Goal: Task Accomplishment & Management: Complete application form

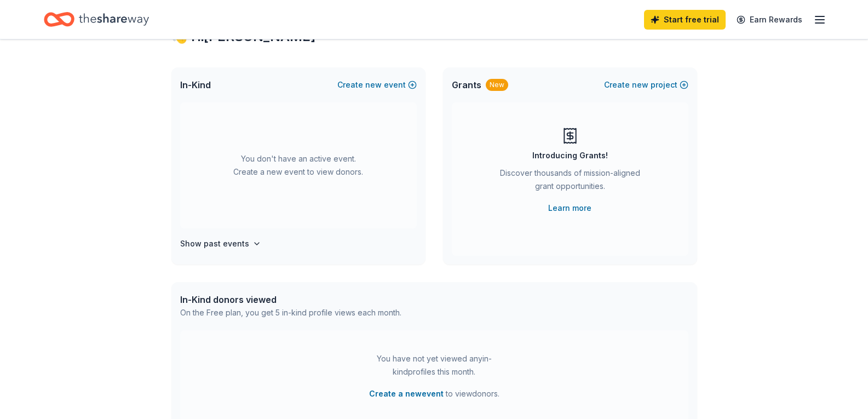
scroll to position [110, 0]
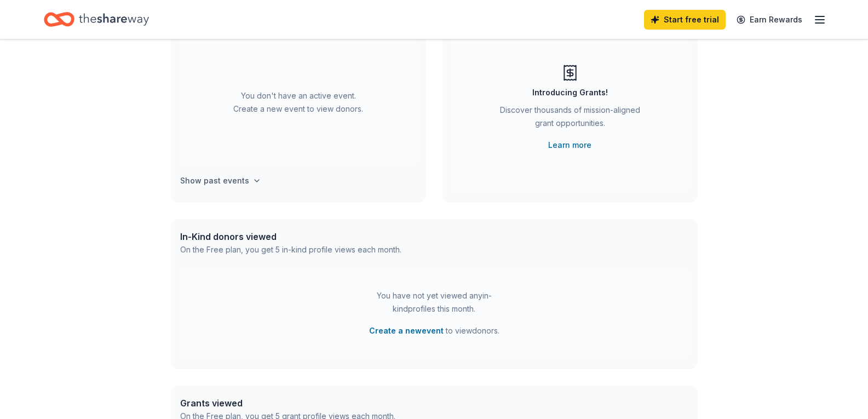
click at [248, 179] on button "Show past events" at bounding box center [220, 180] width 81 height 13
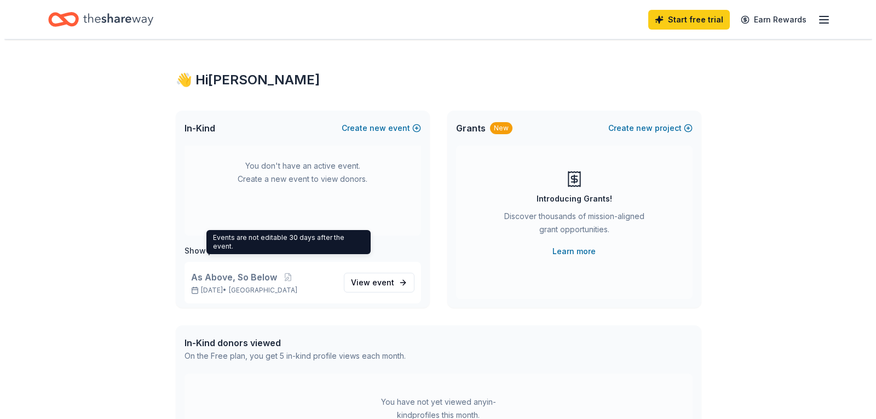
scroll to position [0, 0]
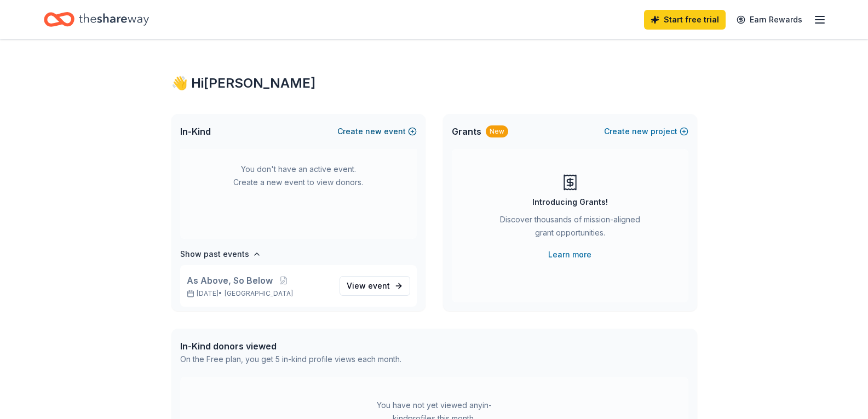
click at [390, 132] on button "Create new event" at bounding box center [376, 131] width 79 height 13
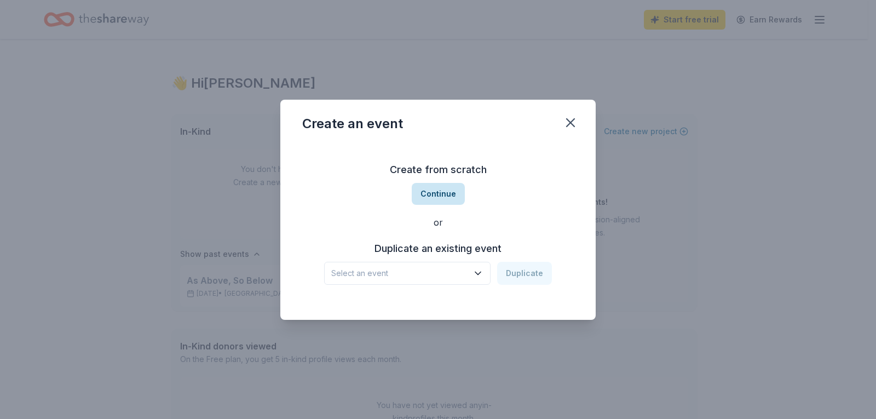
click at [436, 193] on button "Continue" at bounding box center [438, 194] width 53 height 22
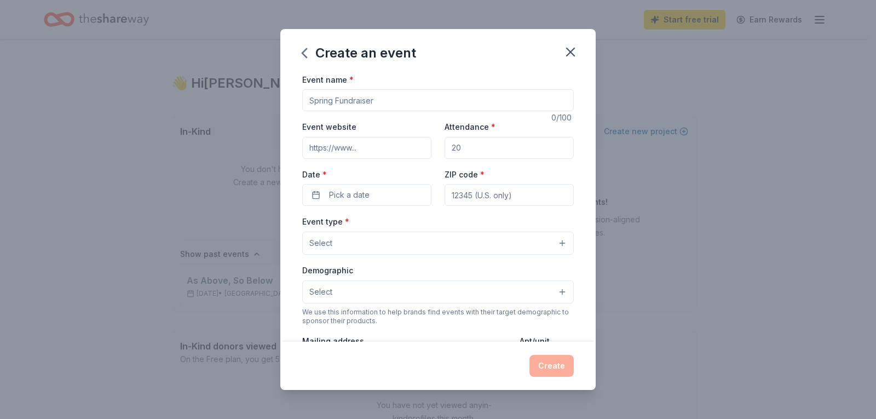
click at [345, 102] on input "Event name *" at bounding box center [438, 100] width 272 height 22
paste input "Golden Bridges School Winter 2025 Online Fundraising Auction"
type input "Golden Bridges School Winter 2025 Online Fundraising Auction"
click at [347, 153] on input "Event website" at bounding box center [366, 148] width 129 height 22
paste input "www.goldenbridgesschool.org"
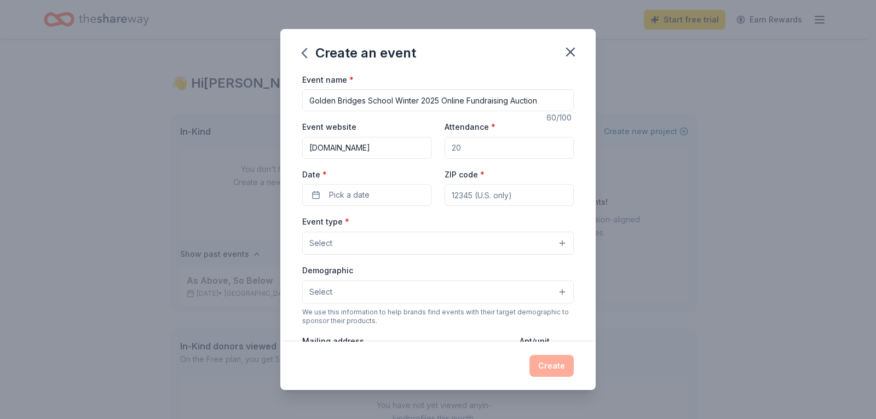
type input "www.goldenbridgesschool.org"
click at [472, 148] on input "Attendance *" at bounding box center [509, 148] width 129 height 22
drag, startPoint x: 472, startPoint y: 148, endPoint x: 400, endPoint y: 146, distance: 72.3
click at [402, 146] on div "Event website www.goldenbridgesschool.org Attendance * Date * Pick a date ZIP c…" at bounding box center [438, 163] width 272 height 86
type input "300"
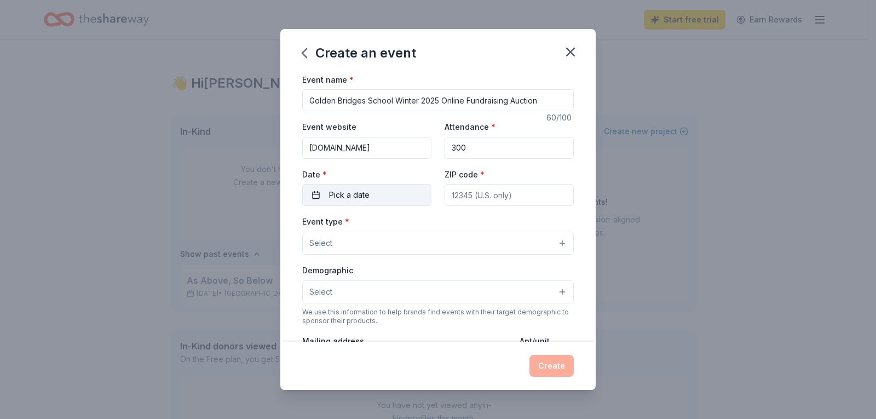
click at [356, 192] on span "Pick a date" at bounding box center [349, 194] width 41 height 13
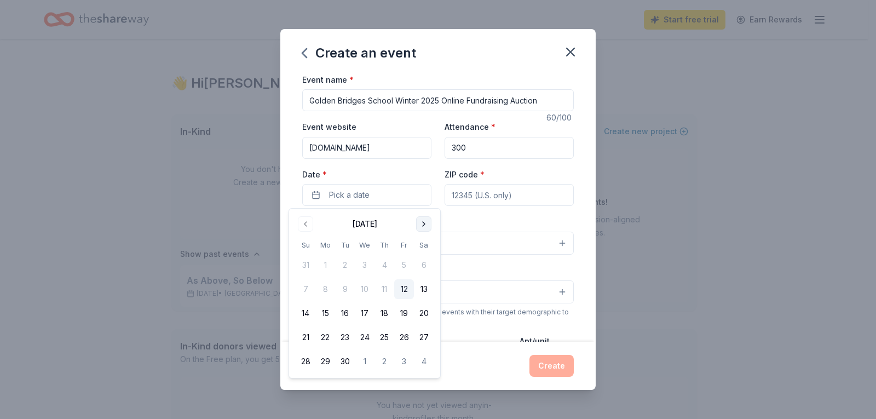
click at [421, 225] on button "Go to next month" at bounding box center [423, 223] width 15 height 15
click at [324, 266] on button "1" at bounding box center [325, 265] width 20 height 20
click at [465, 196] on input "ZIP code *" at bounding box center [509, 195] width 129 height 22
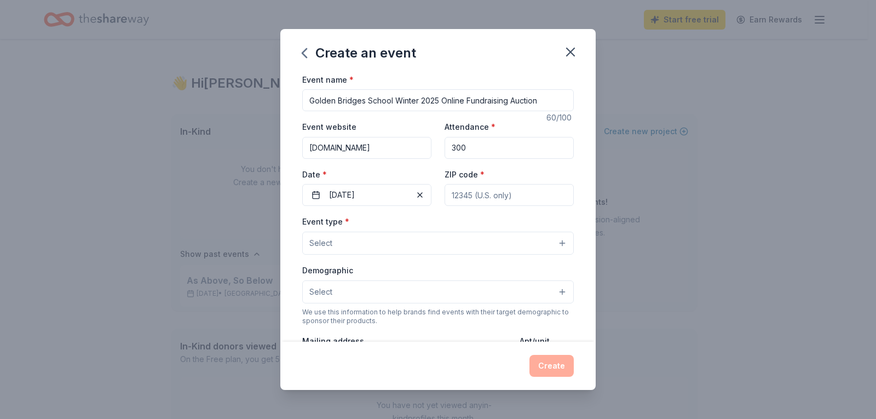
type input "3"
type input "94134"
click at [350, 239] on button "Select" at bounding box center [438, 243] width 272 height 23
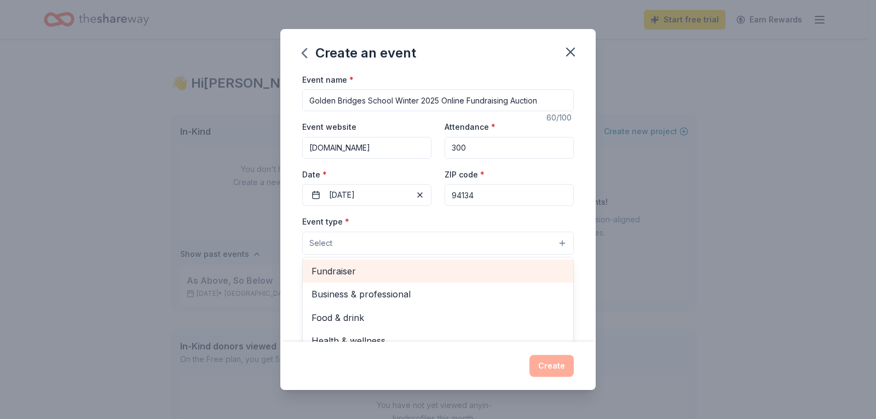
click at [365, 270] on span "Fundraiser" at bounding box center [438, 271] width 253 height 14
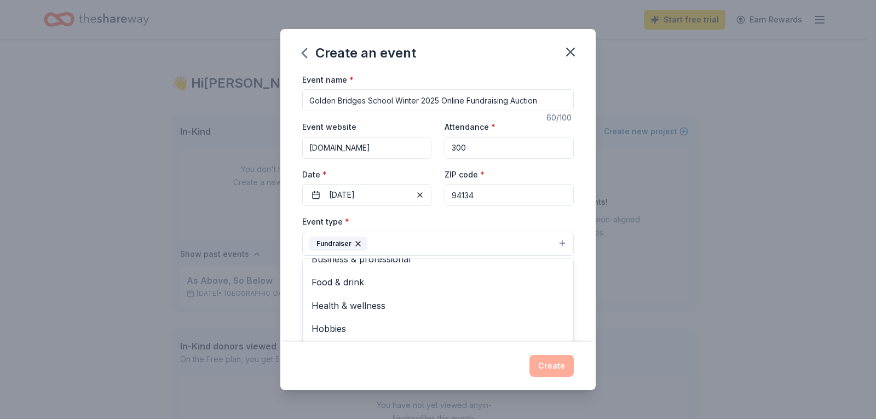
scroll to position [235, 0]
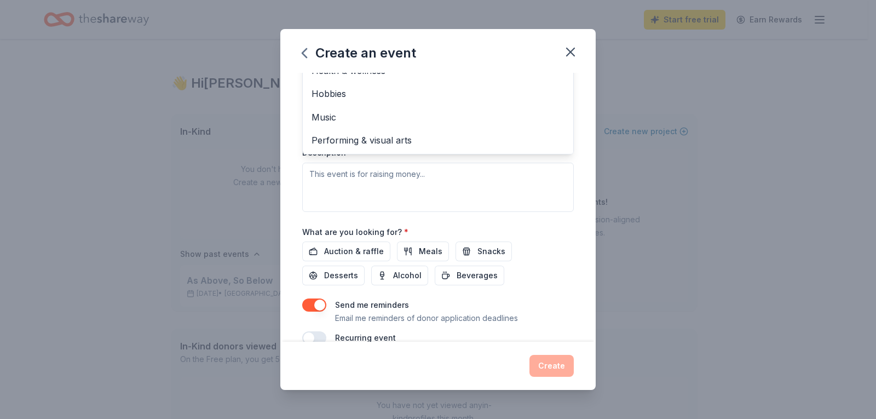
click at [410, 192] on div "Event type * Fundraiser Business & professional Food & drink Health & wellness …" at bounding box center [438, 96] width 272 height 232
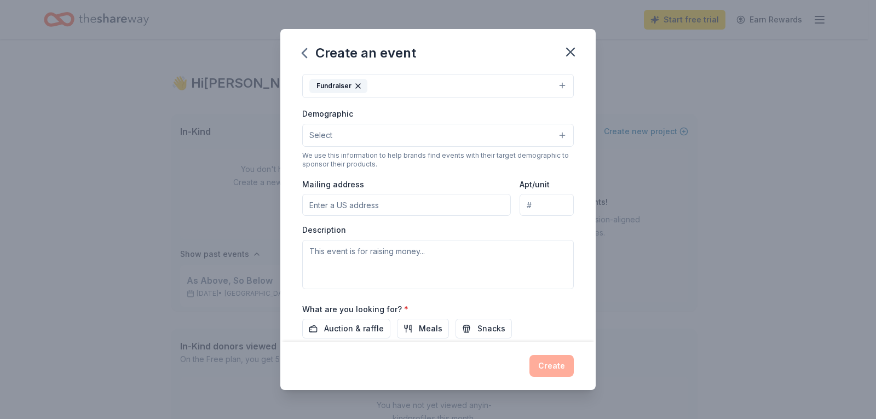
scroll to position [146, 0]
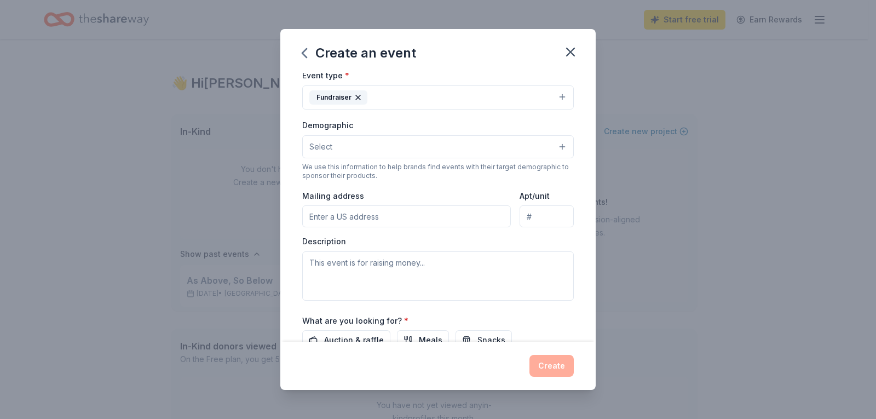
click at [353, 152] on button "Select" at bounding box center [438, 146] width 272 height 23
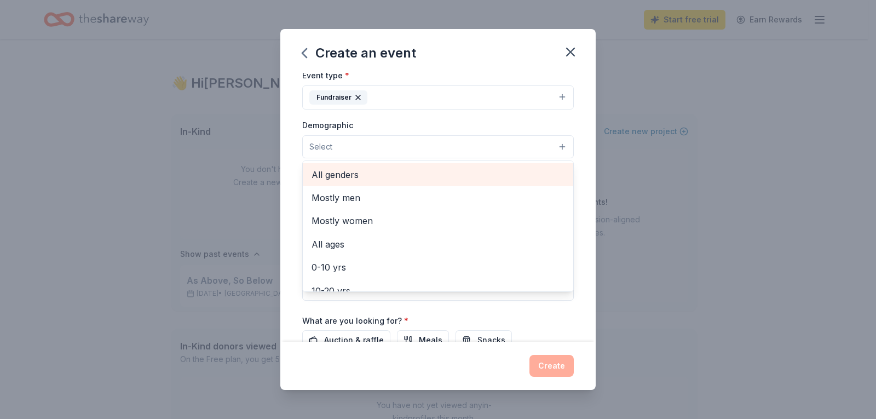
click at [353, 176] on span "All genders" at bounding box center [438, 175] width 253 height 14
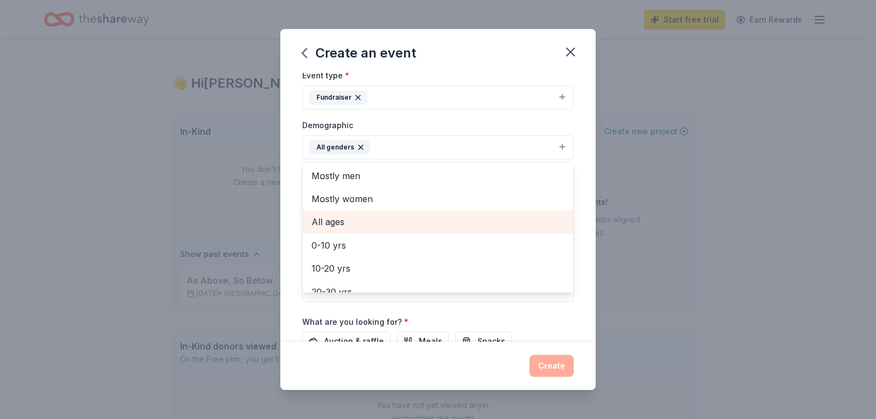
click at [335, 222] on span "All ages" at bounding box center [438, 222] width 253 height 14
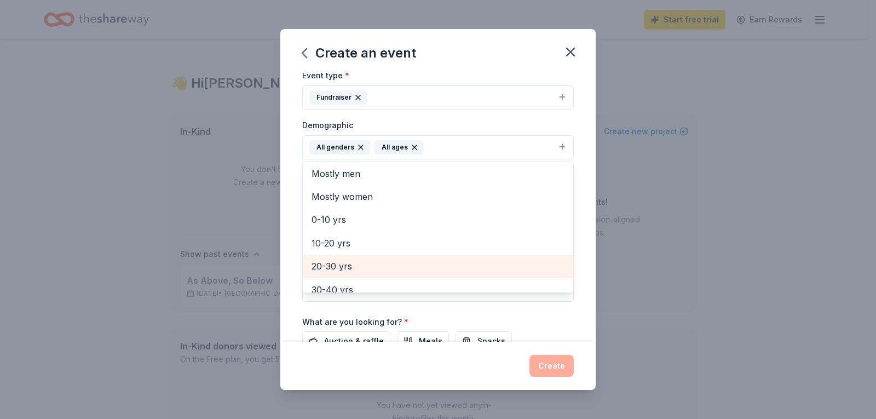
scroll to position [0, 0]
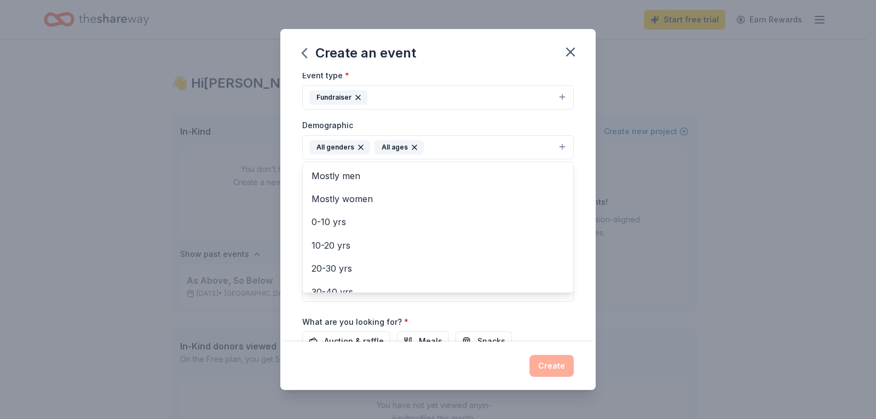
click at [291, 206] on div "Event name * Golden Bridges School Winter 2025 Online Fundraising Auction 60 /1…" at bounding box center [437, 207] width 315 height 269
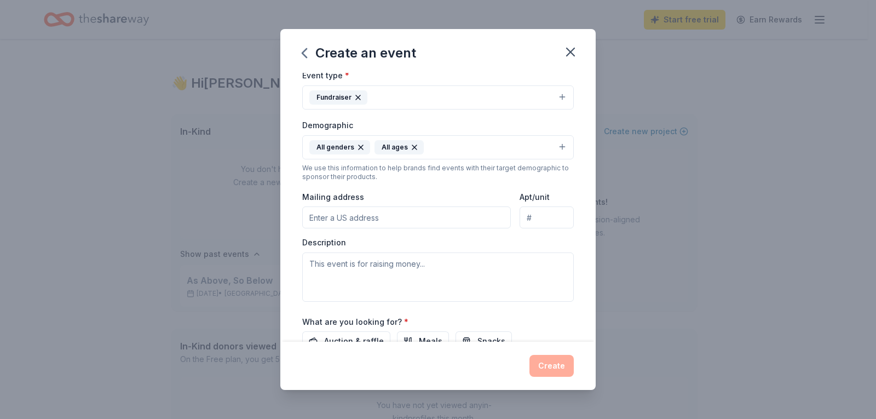
click at [373, 218] on input "Mailing address" at bounding box center [406, 217] width 209 height 22
type input "503 Cambridge Street, San Francisco, CA, 94134"
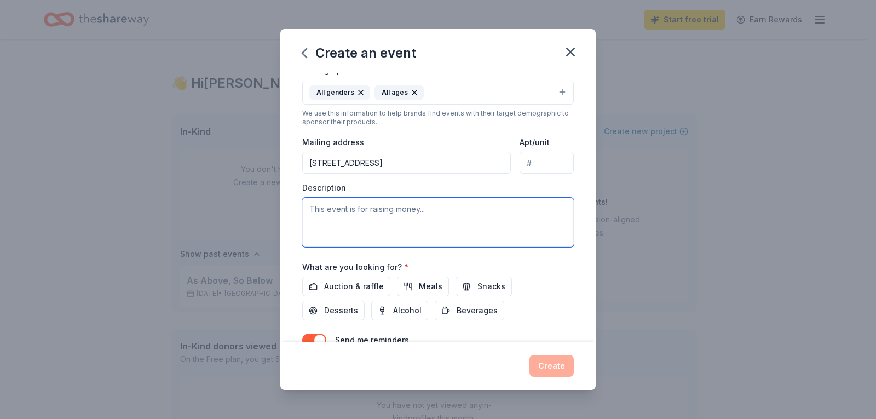
click at [394, 216] on textarea at bounding box center [438, 222] width 272 height 49
paste textarea "Access and equity are at the heart of our mission. Many independent schools are…"
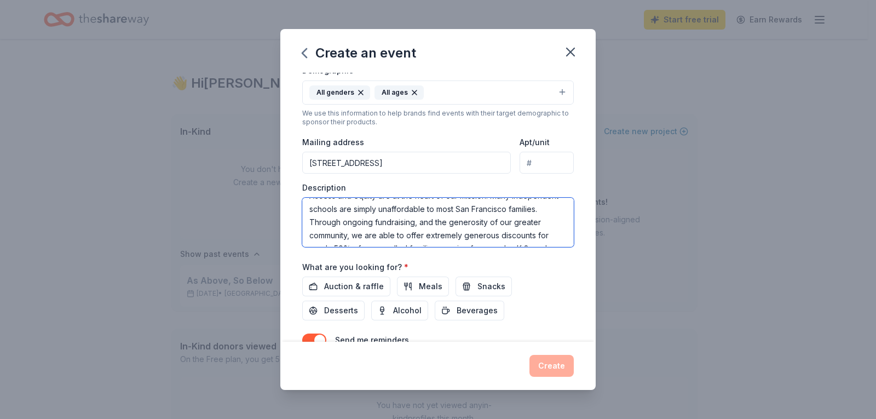
scroll to position [0, 0]
click at [308, 206] on textarea "Access and equity are at the heart of our mission. Many independent schools are…" at bounding box center [438, 222] width 272 height 49
paste textarea "We are Golden Bridges School, a unique San Francisco independent school where c…"
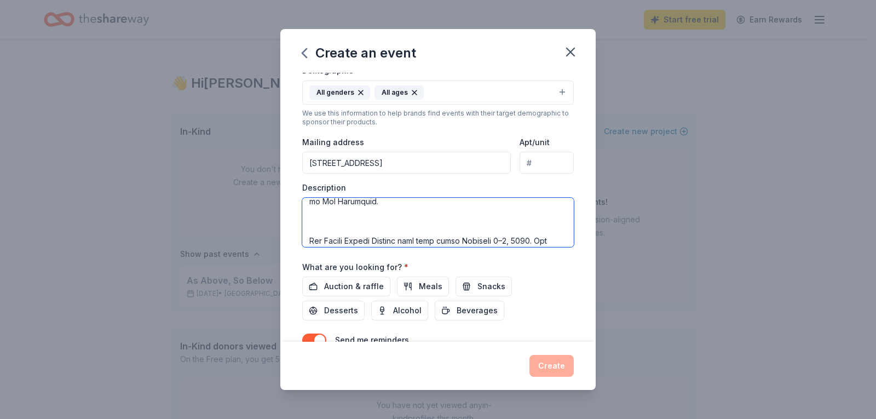
scroll to position [192, 0]
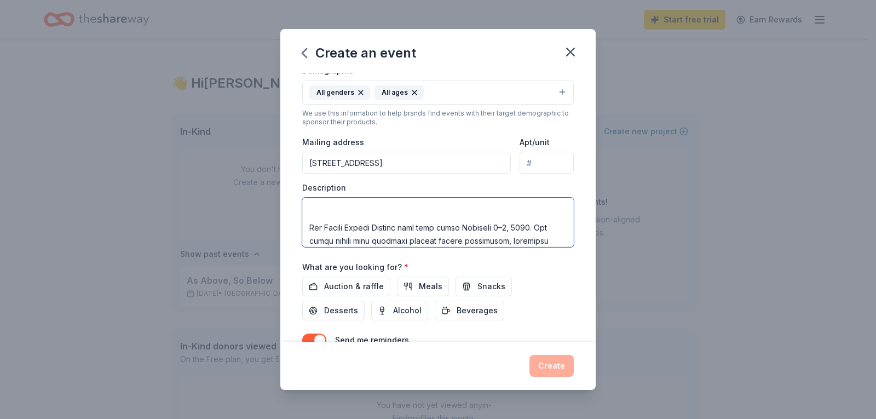
click at [519, 217] on textarea at bounding box center [438, 222] width 272 height 49
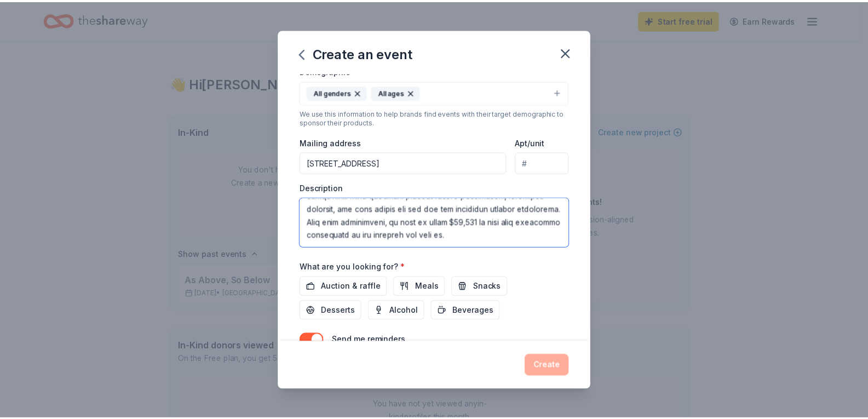
scroll to position [256, 0]
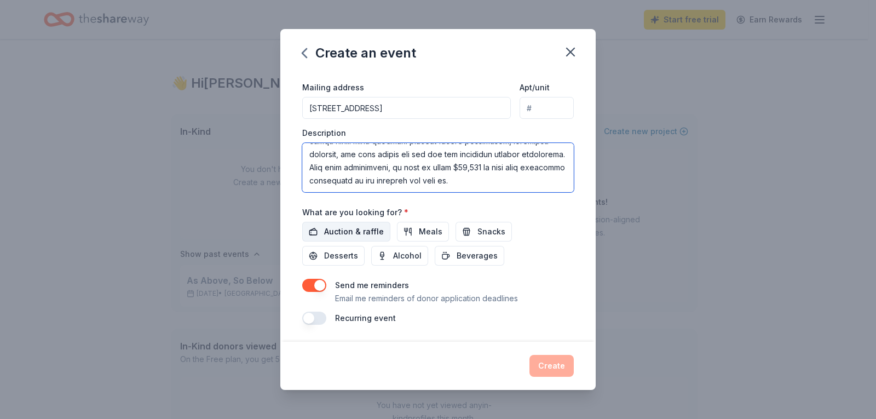
type textarea "We are Golden Bridges School, a unique San Francisco independent school where c…"
click at [366, 233] on span "Auction & raffle" at bounding box center [354, 231] width 60 height 13
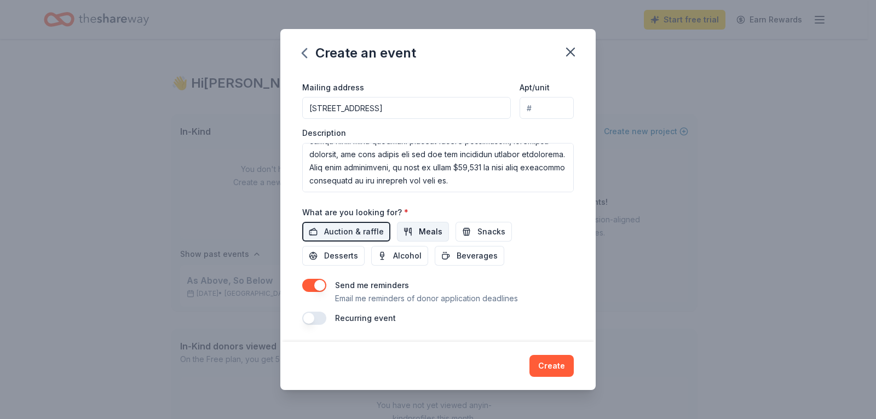
click at [431, 236] on span "Meals" at bounding box center [431, 231] width 24 height 13
click at [478, 235] on span "Snacks" at bounding box center [492, 231] width 28 height 13
click at [352, 254] on span "Desserts" at bounding box center [341, 255] width 34 height 13
click at [319, 287] on button "button" at bounding box center [314, 285] width 24 height 13
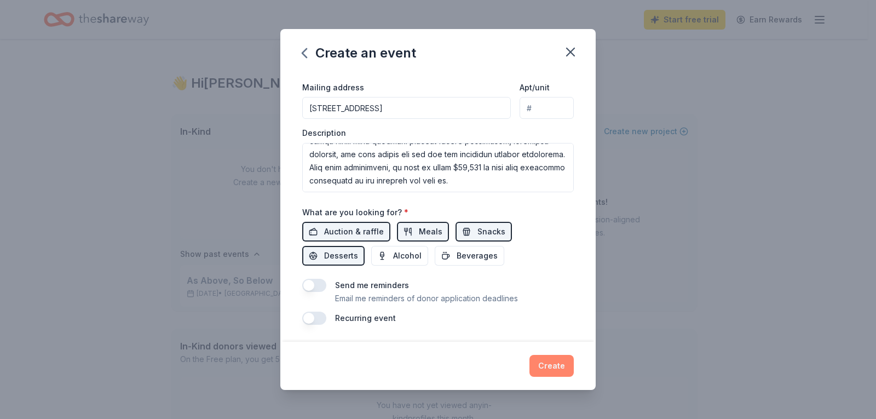
click at [561, 368] on button "Create" at bounding box center [552, 366] width 44 height 22
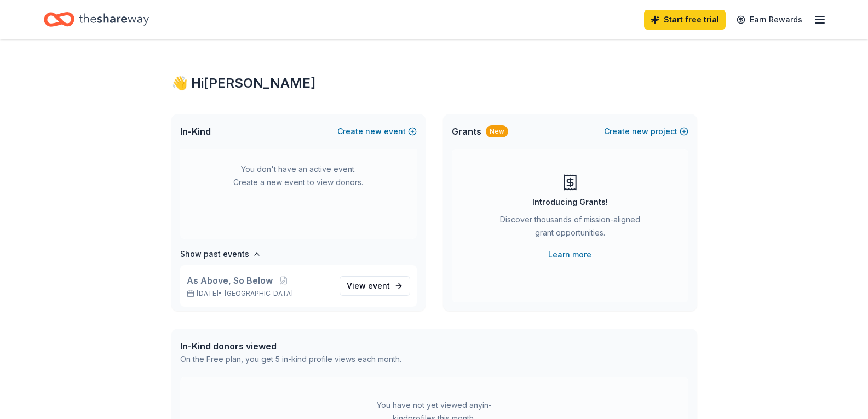
scroll to position [0, 0]
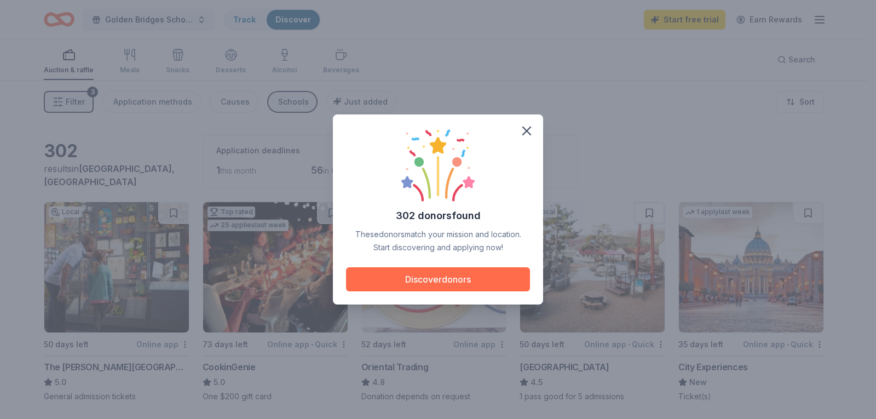
click at [493, 268] on button "Discover donors" at bounding box center [438, 279] width 184 height 24
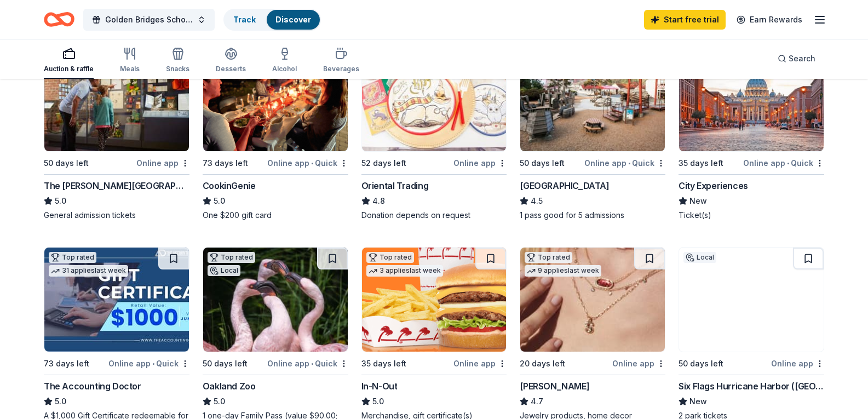
scroll to position [164, 0]
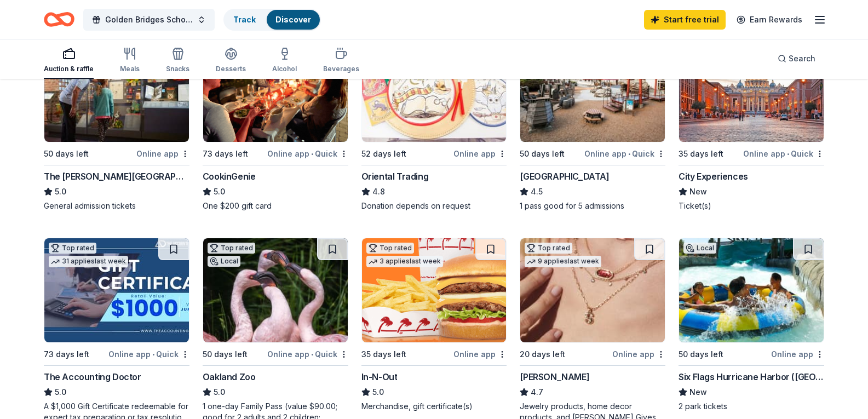
click at [145, 160] on div "Online app" at bounding box center [162, 154] width 53 height 14
click at [784, 142] on img at bounding box center [751, 90] width 145 height 104
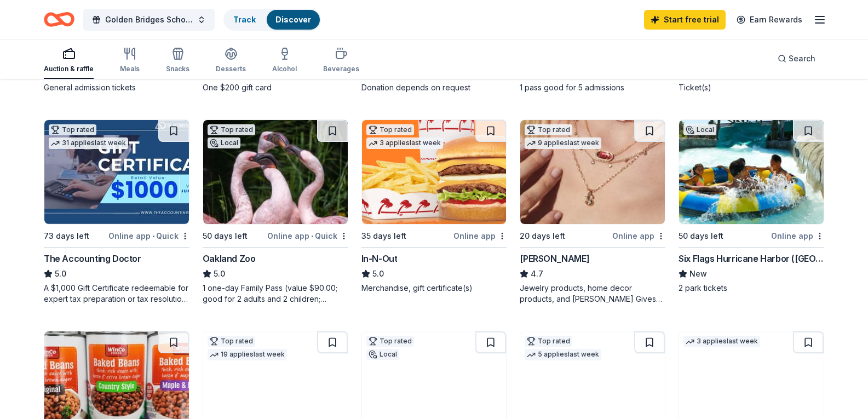
scroll to position [329, 0]
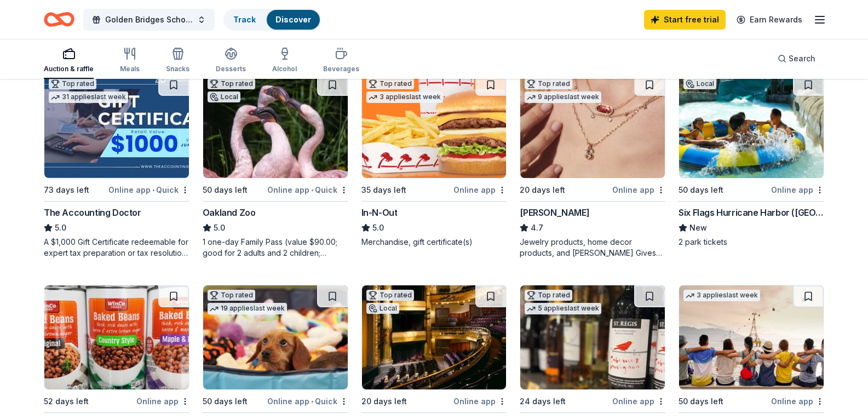
click at [584, 178] on img at bounding box center [592, 126] width 145 height 104
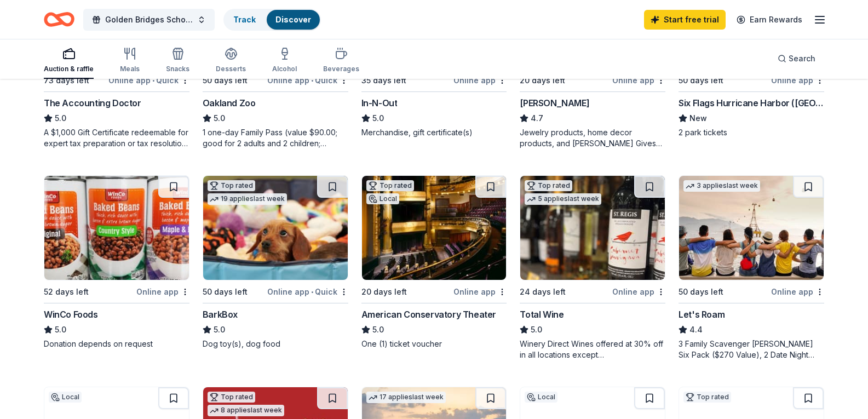
scroll to position [383, 0]
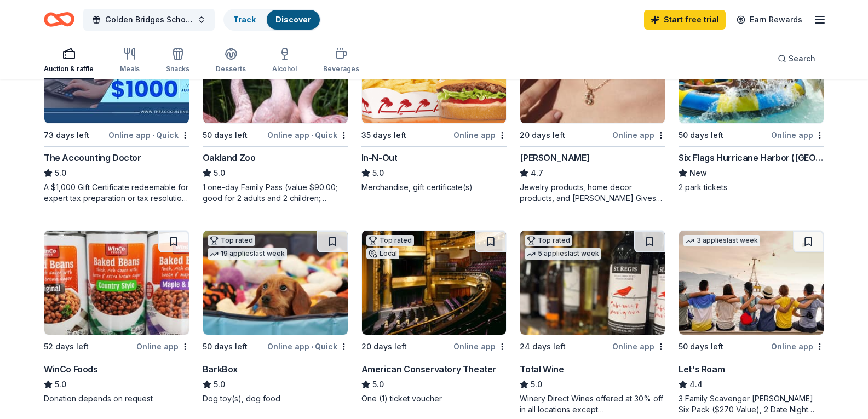
click at [462, 123] on img at bounding box center [434, 71] width 145 height 104
click at [750, 123] on img at bounding box center [751, 71] width 145 height 104
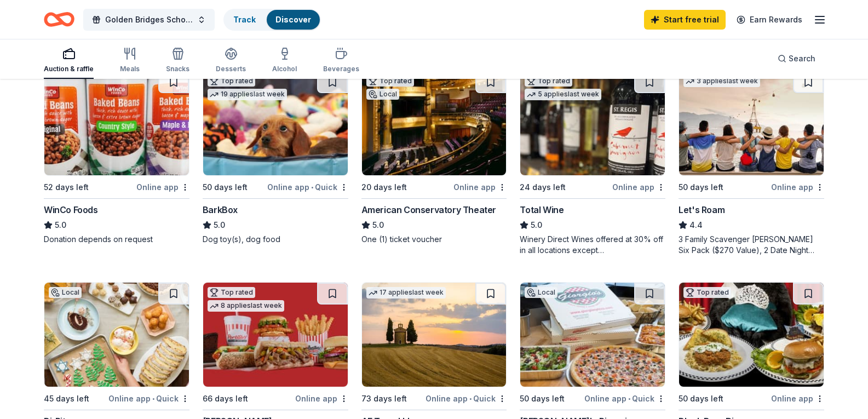
scroll to position [548, 0]
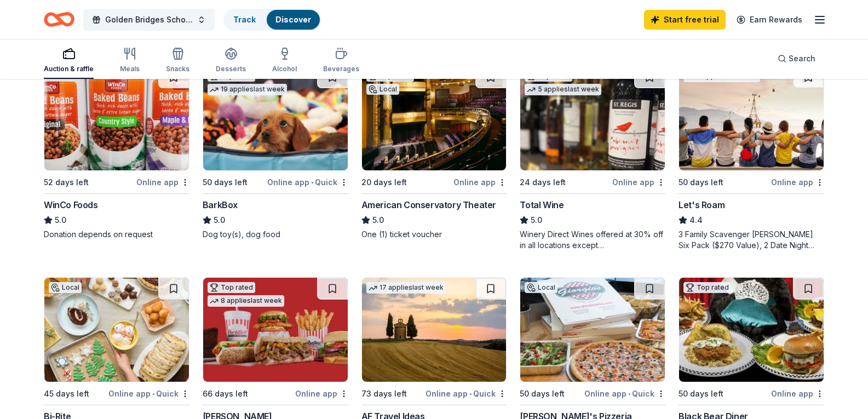
click at [266, 170] on img at bounding box center [275, 118] width 145 height 104
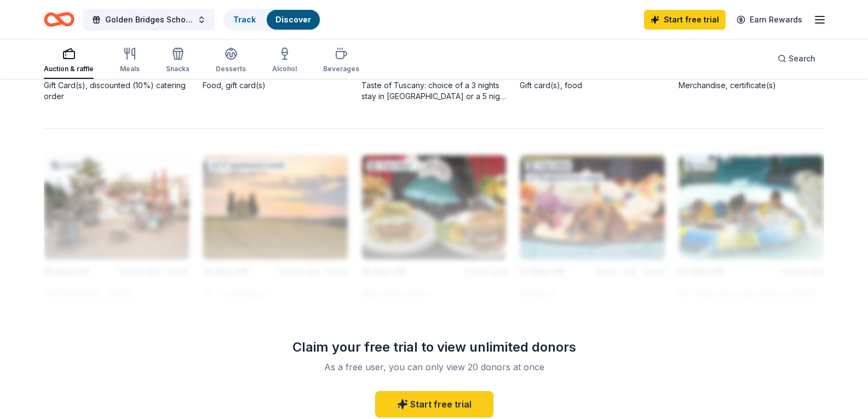
scroll to position [657, 0]
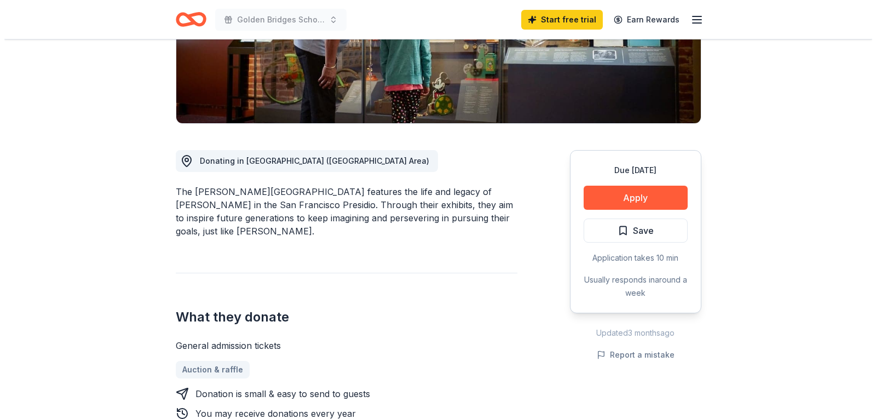
scroll to position [219, 0]
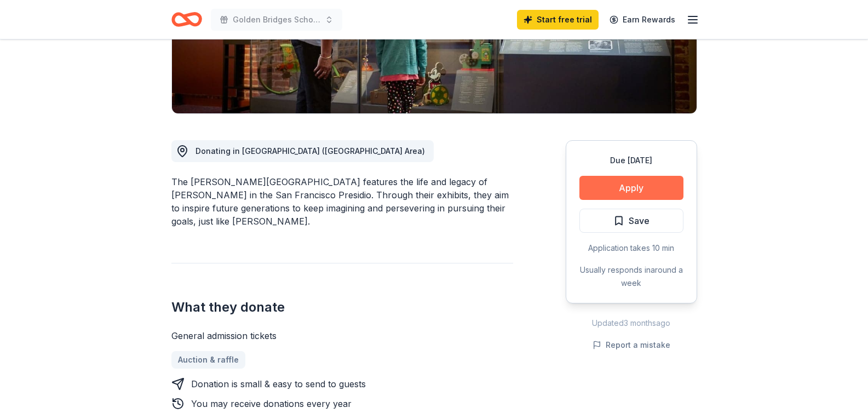
click at [631, 183] on button "Apply" at bounding box center [631, 188] width 104 height 24
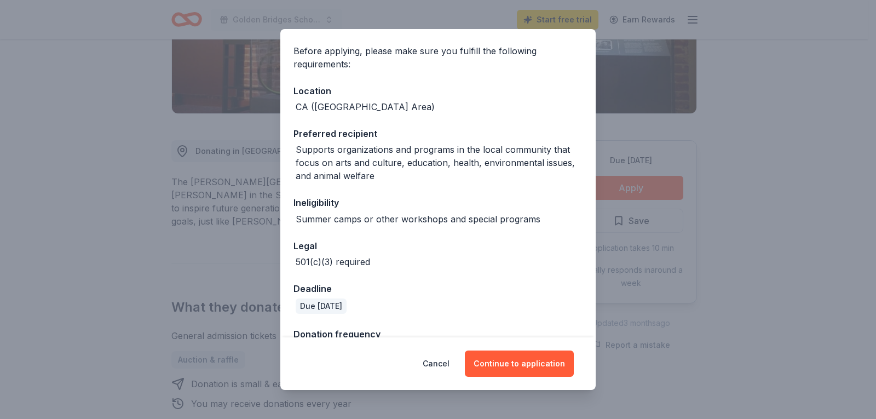
scroll to position [109, 0]
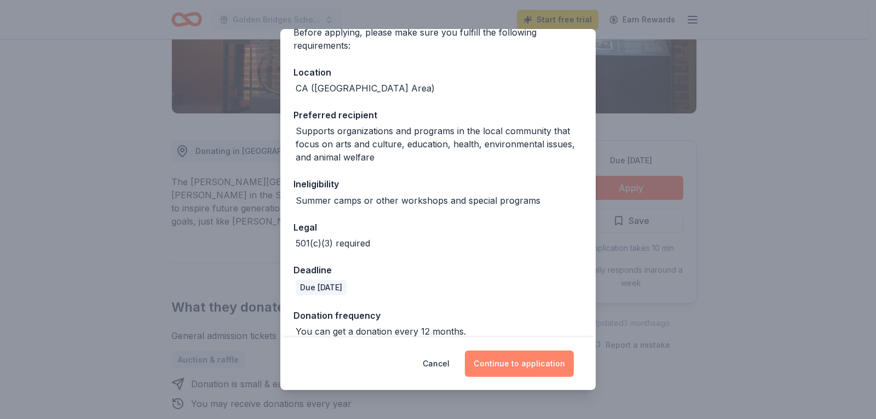
click at [529, 355] on button "Continue to application" at bounding box center [519, 363] width 109 height 26
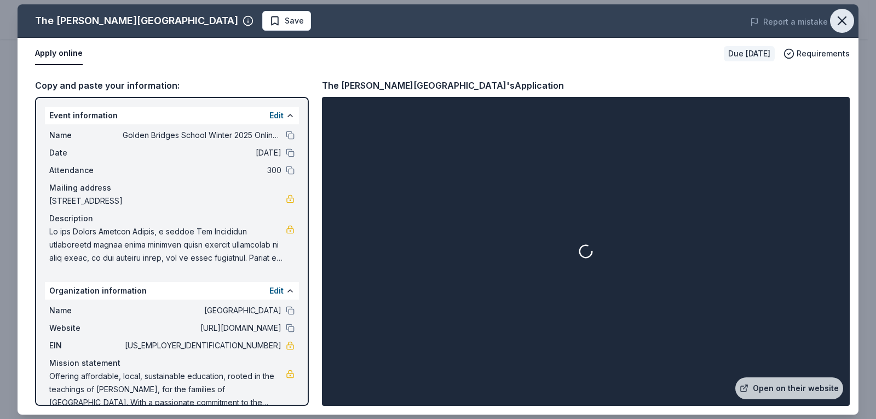
click at [834, 19] on button "button" at bounding box center [842, 21] width 24 height 24
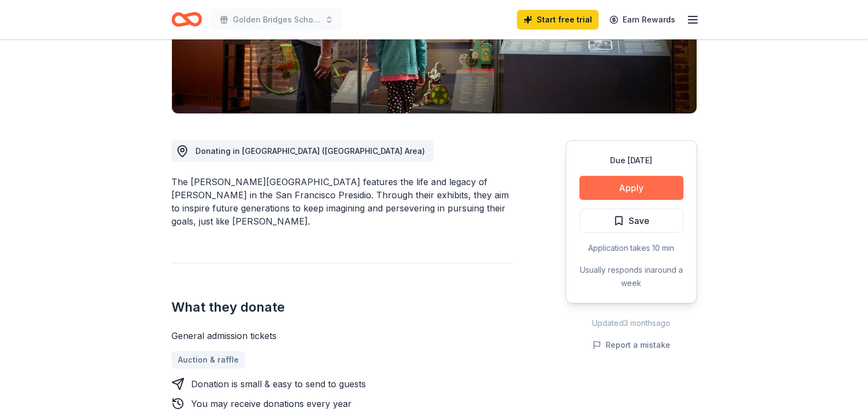
click at [604, 185] on button "Apply" at bounding box center [631, 188] width 104 height 24
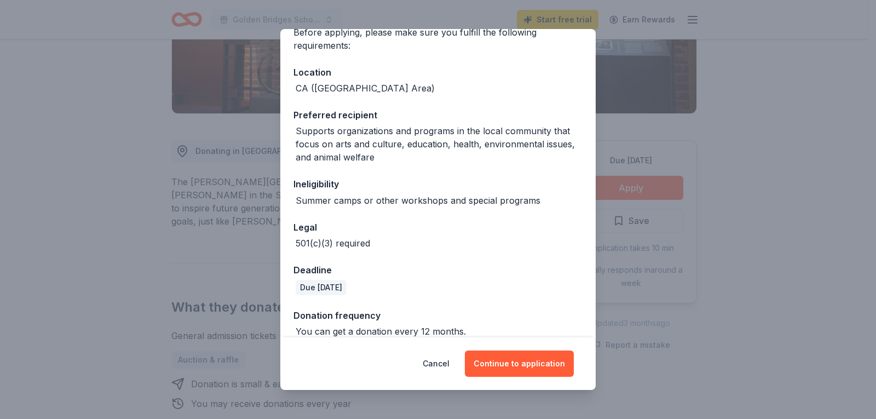
click at [862, 221] on div "Donor Program Requirements We've summarized the requirements for The Walt Disne…" at bounding box center [438, 209] width 876 height 419
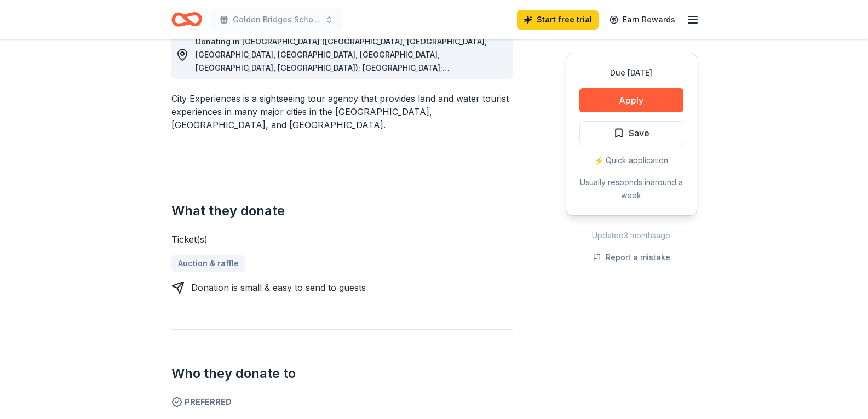
scroll to position [383, 0]
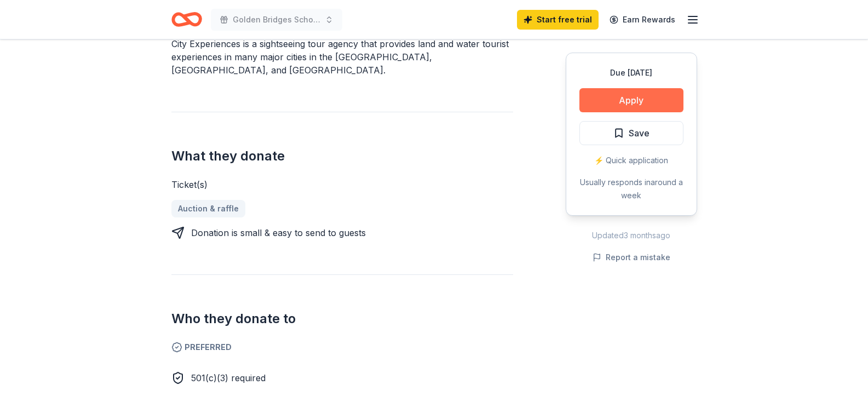
click at [617, 104] on button "Apply" at bounding box center [631, 100] width 104 height 24
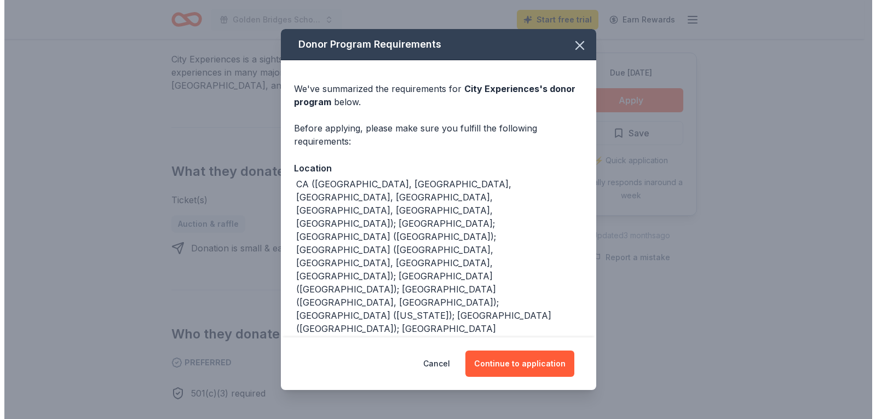
scroll to position [391, 0]
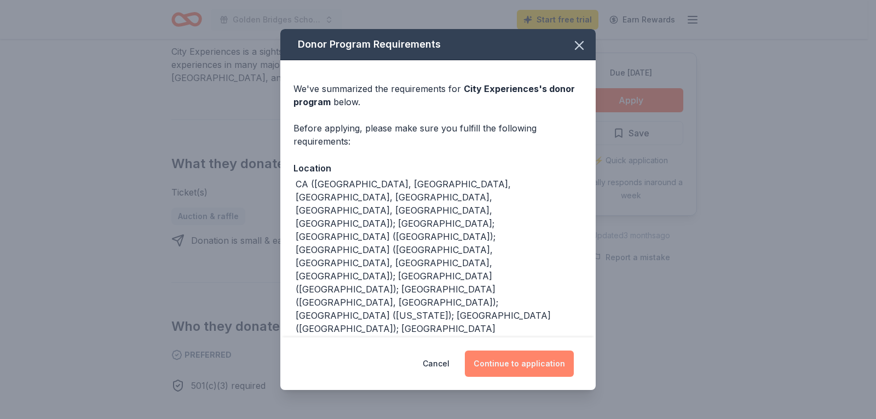
click at [531, 360] on button "Continue to application" at bounding box center [519, 363] width 109 height 26
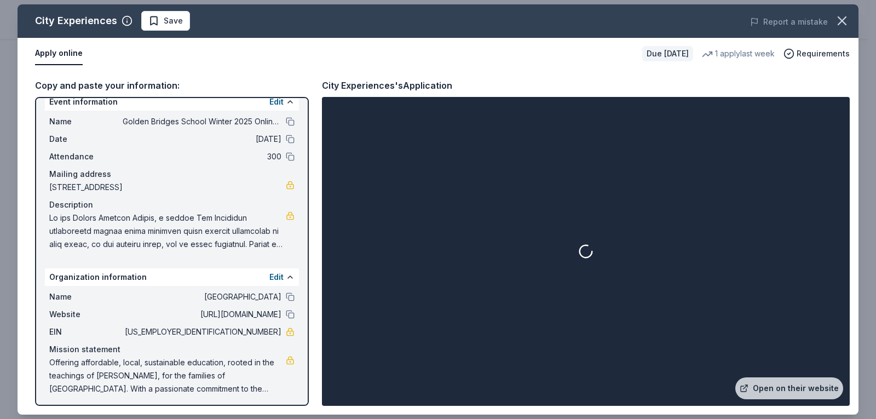
scroll to position [18, 0]
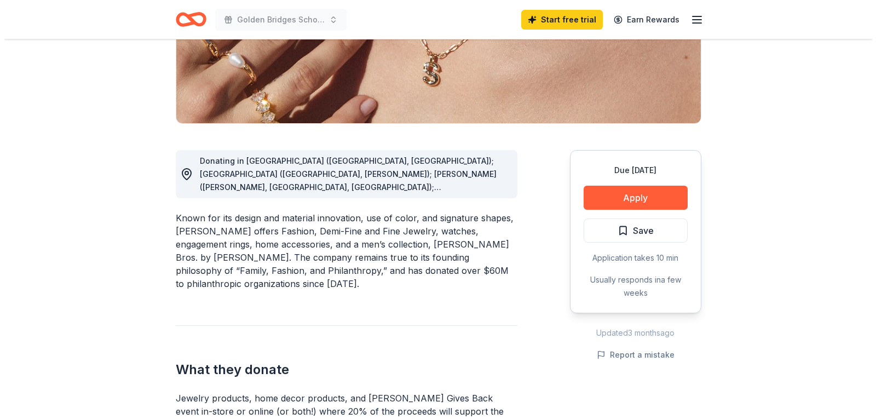
scroll to position [219, 0]
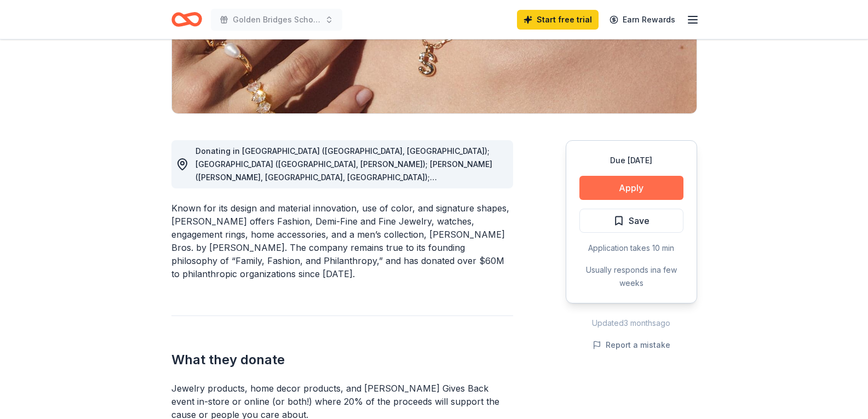
click at [635, 187] on button "Apply" at bounding box center [631, 188] width 104 height 24
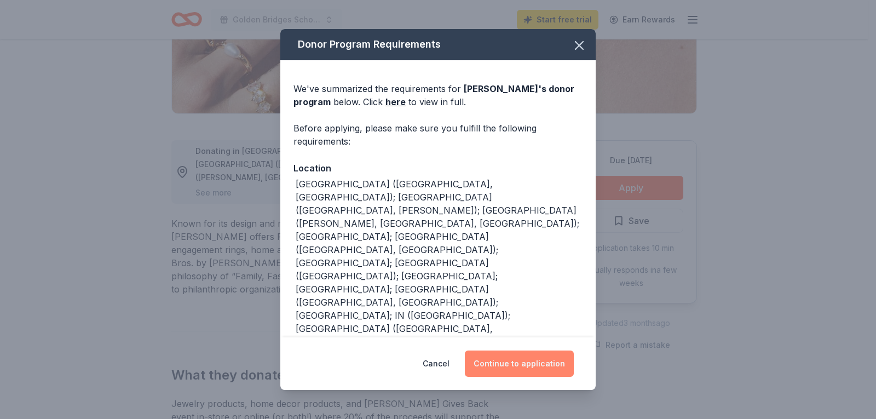
click at [513, 362] on button "Continue to application" at bounding box center [519, 363] width 109 height 26
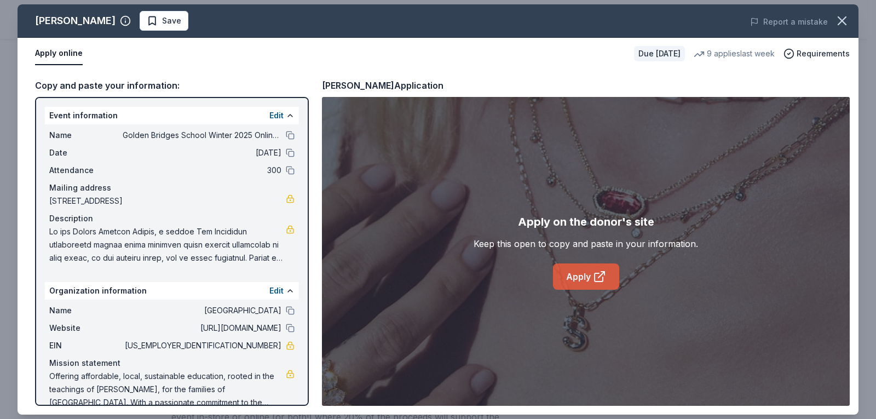
click at [568, 278] on link "Apply" at bounding box center [586, 276] width 66 height 26
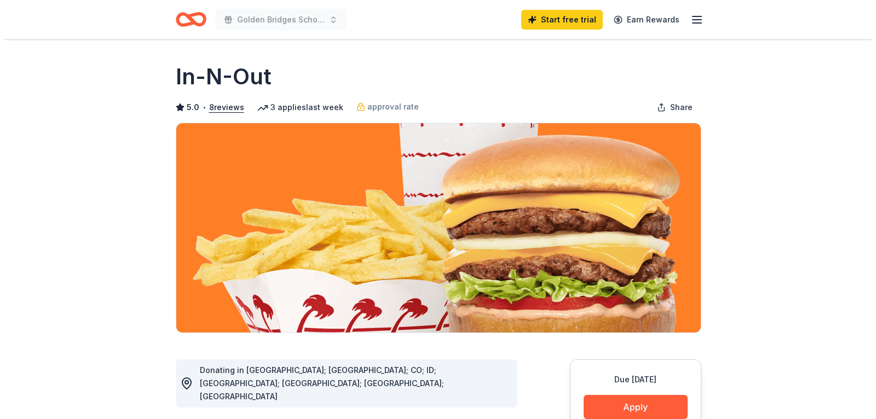
scroll to position [219, 0]
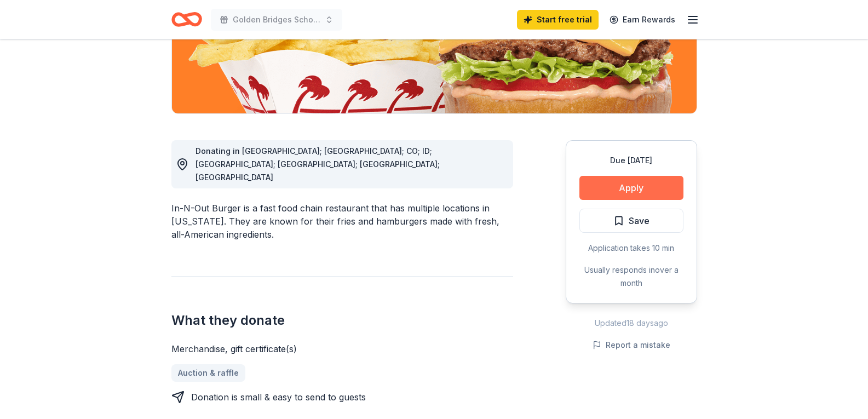
click at [662, 193] on button "Apply" at bounding box center [631, 188] width 104 height 24
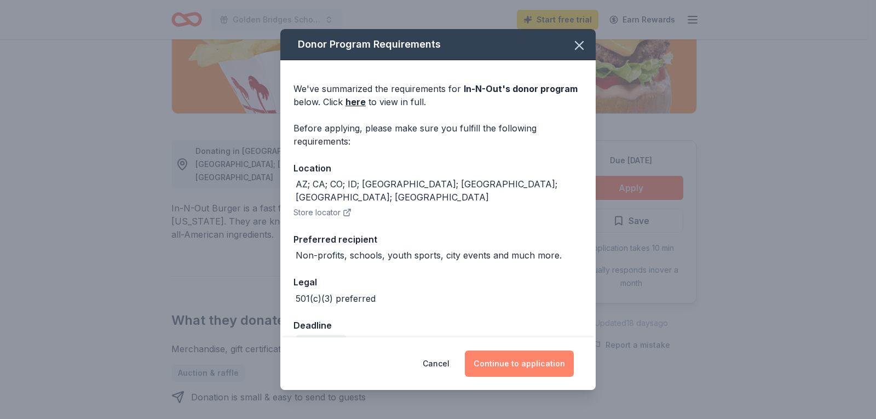
click at [510, 358] on button "Continue to application" at bounding box center [519, 363] width 109 height 26
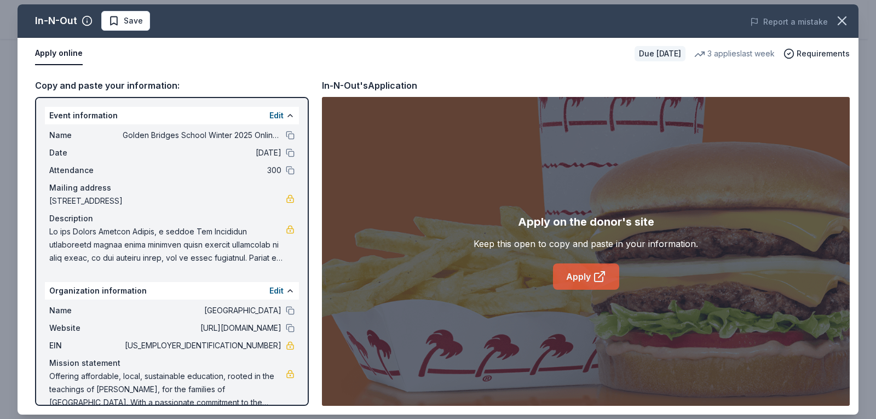
click at [582, 277] on link "Apply" at bounding box center [586, 276] width 66 height 26
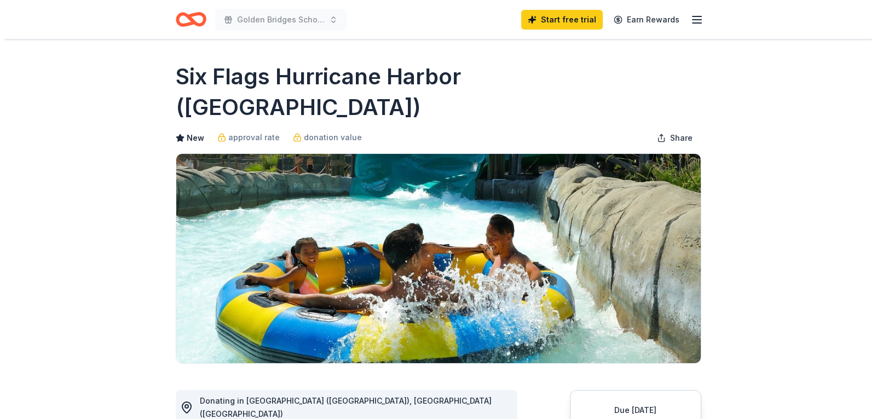
scroll to position [219, 0]
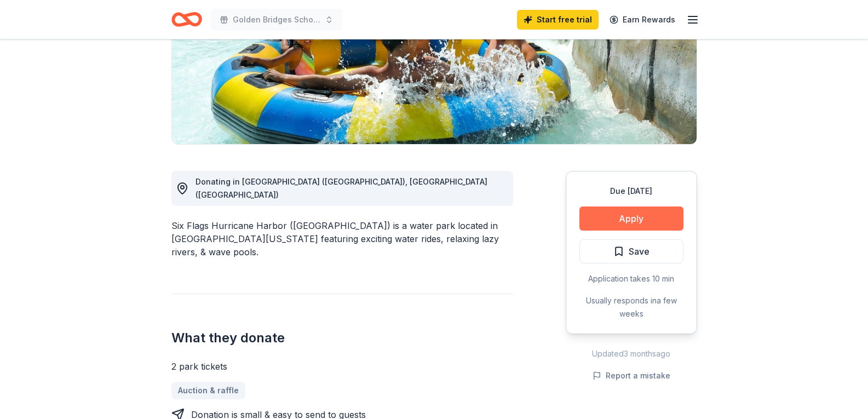
click at [602, 206] on button "Apply" at bounding box center [631, 218] width 104 height 24
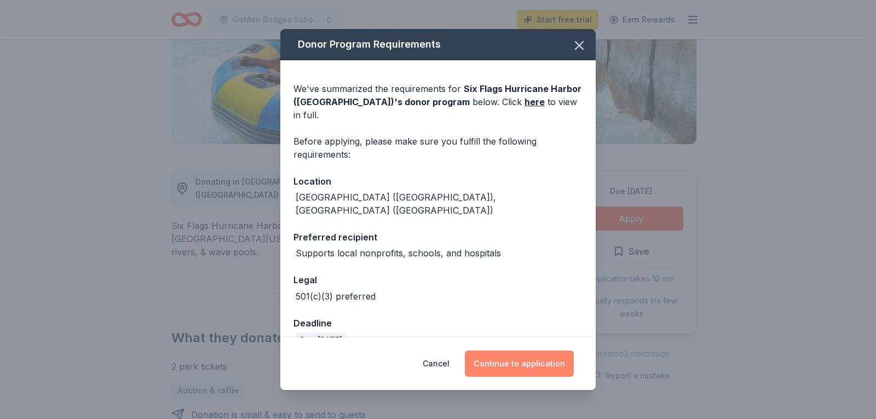
click at [512, 361] on button "Continue to application" at bounding box center [519, 363] width 109 height 26
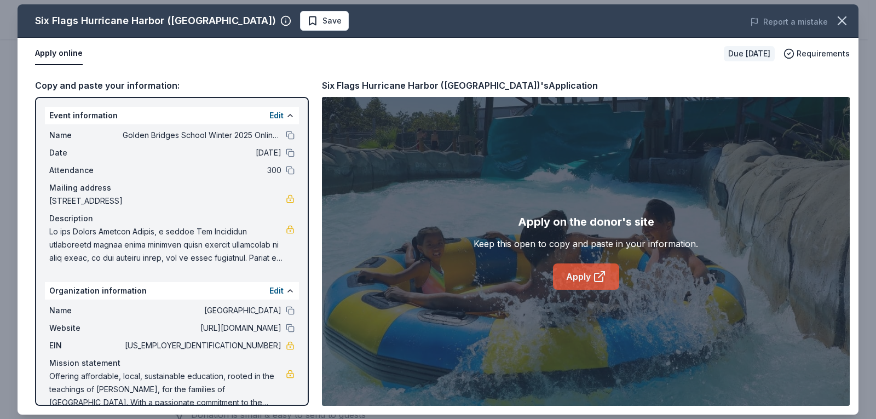
click at [587, 286] on link "Apply" at bounding box center [586, 276] width 66 height 26
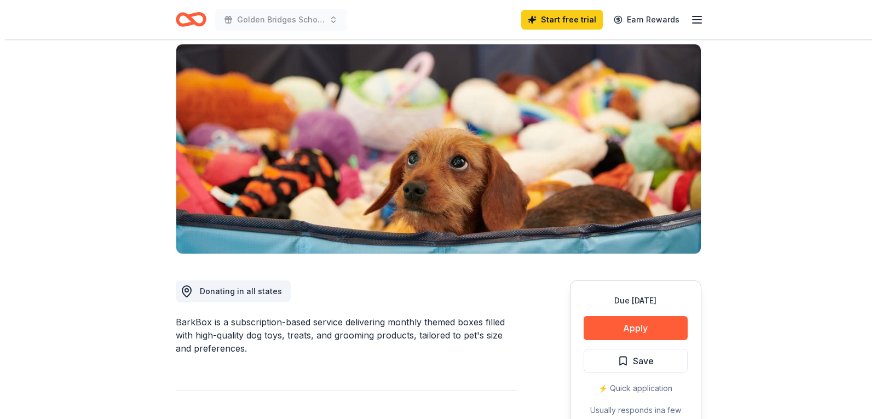
scroll to position [219, 0]
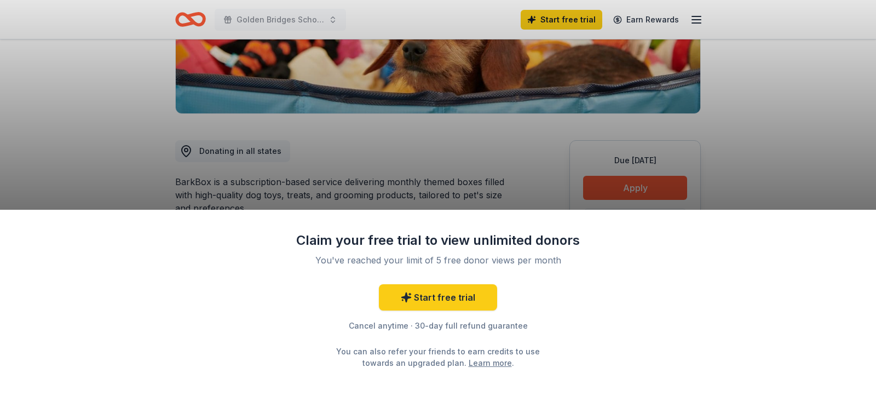
click at [487, 175] on div "Claim your free trial to view unlimited donors You've reached your limit of 5 f…" at bounding box center [438, 209] width 876 height 419
